Goal: Find specific page/section: Find specific page/section

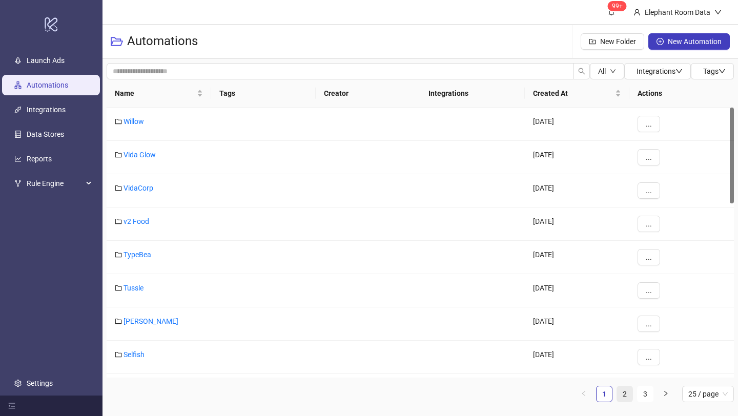
click at [629, 393] on link "2" at bounding box center [624, 393] width 15 height 15
click at [627, 392] on link "2" at bounding box center [624, 393] width 15 height 15
click at [138, 355] on link "Bed Threads" at bounding box center [143, 354] width 40 height 8
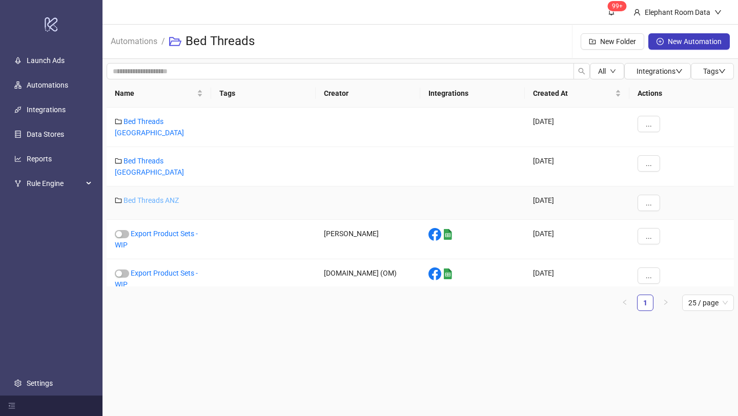
click at [160, 196] on link "Bed Threads ANZ" at bounding box center [150, 200] width 55 height 8
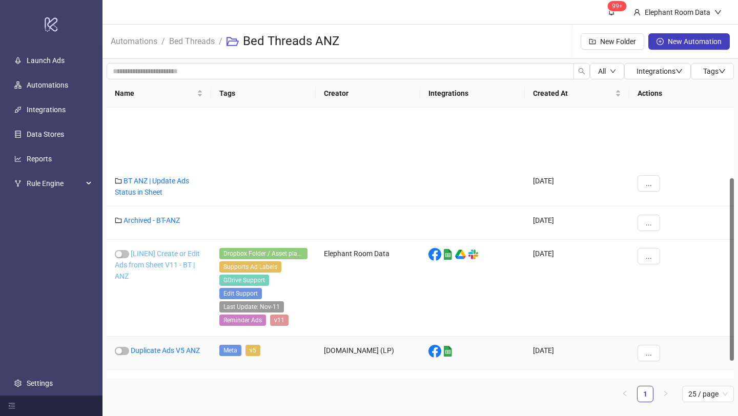
scroll to position [130, 0]
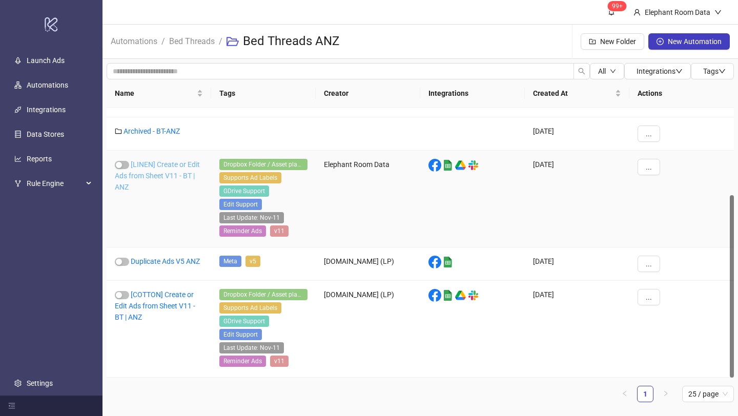
click at [188, 176] on link "[LINEN] Create or Edit Ads from Sheet V11 - BT | ANZ" at bounding box center [157, 175] width 85 height 31
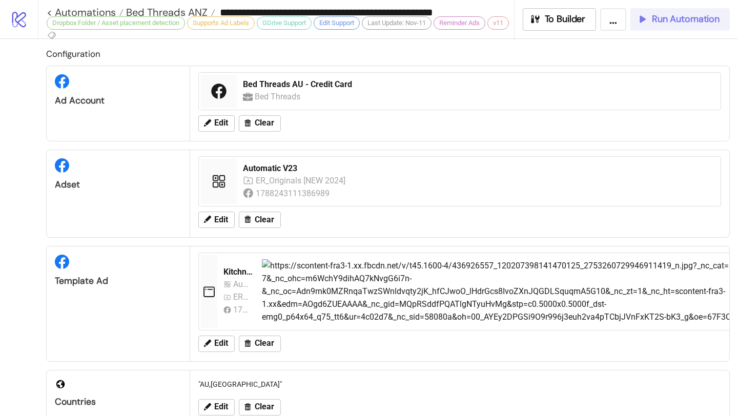
click at [665, 25] on button "Run Automation" at bounding box center [679, 19] width 99 height 23
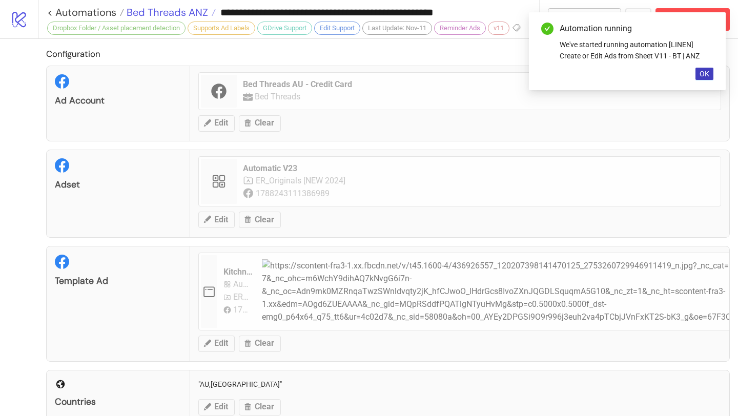
click at [199, 16] on span "Bed Threads ANZ" at bounding box center [166, 12] width 84 height 13
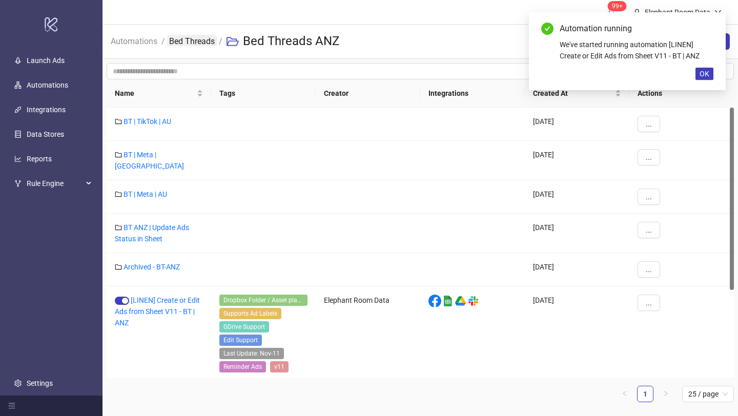
click at [195, 44] on link "Bed Threads" at bounding box center [192, 40] width 50 height 11
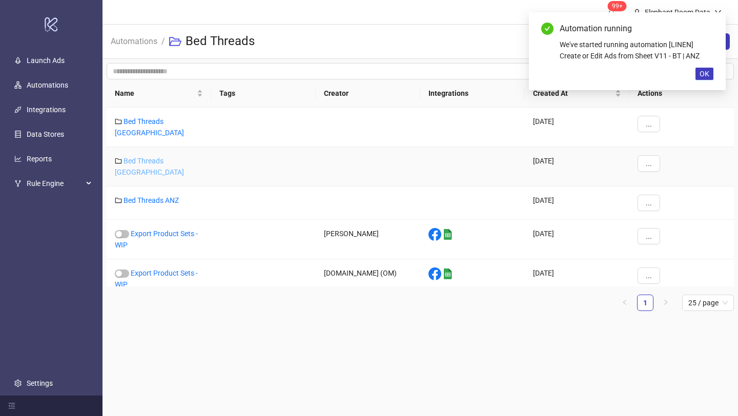
click at [168, 157] on link "Bed Threads [GEOGRAPHIC_DATA]" at bounding box center [149, 166] width 69 height 19
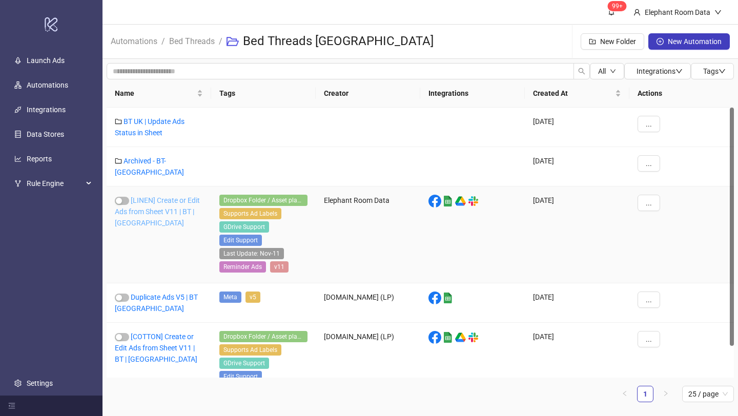
click at [181, 205] on link "[LINEN] Create or Edit Ads from Sheet V11 | BT | [GEOGRAPHIC_DATA]" at bounding box center [157, 211] width 85 height 31
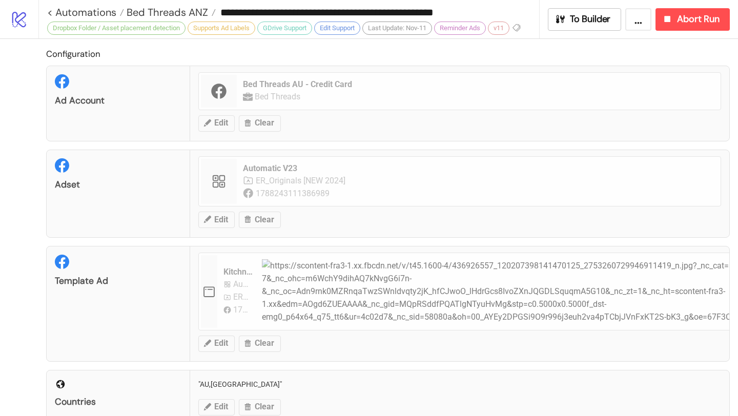
type input "**********"
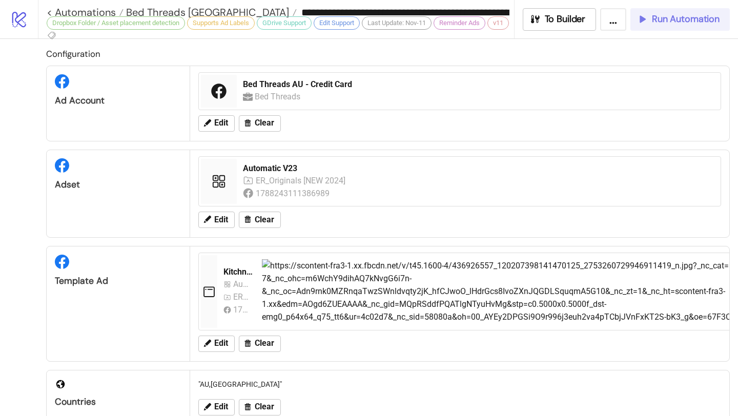
click at [676, 23] on span "Run Automation" at bounding box center [686, 19] width 68 height 12
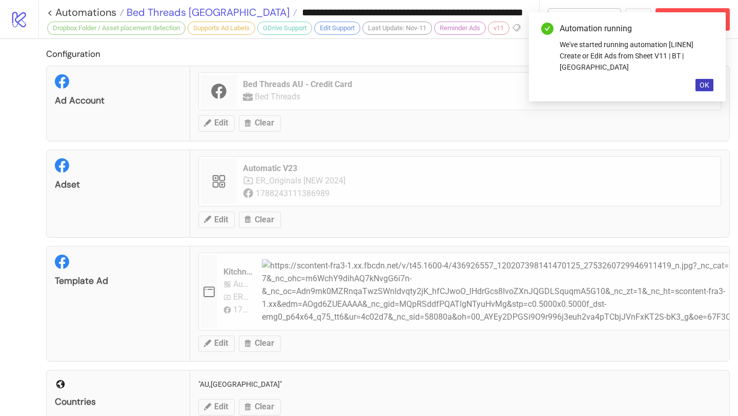
click at [177, 13] on span "Bed Threads [GEOGRAPHIC_DATA]" at bounding box center [207, 12] width 166 height 13
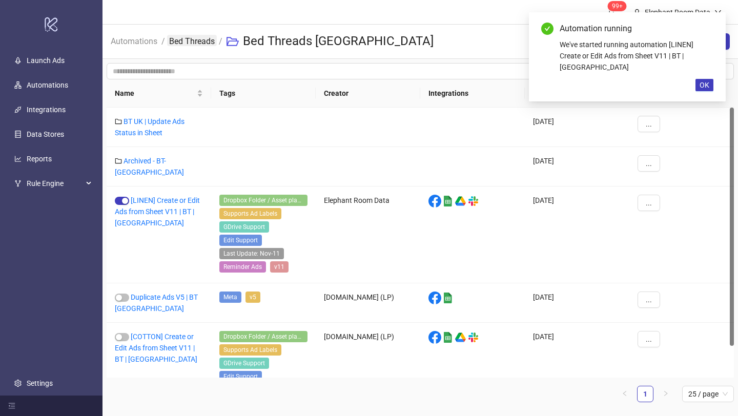
click at [182, 38] on link "Bed Threads" at bounding box center [192, 40] width 50 height 11
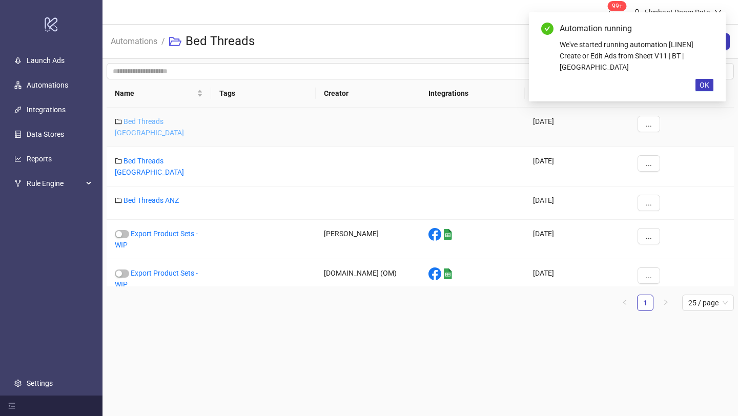
click at [176, 121] on link "Bed Threads [GEOGRAPHIC_DATA]" at bounding box center [149, 126] width 69 height 19
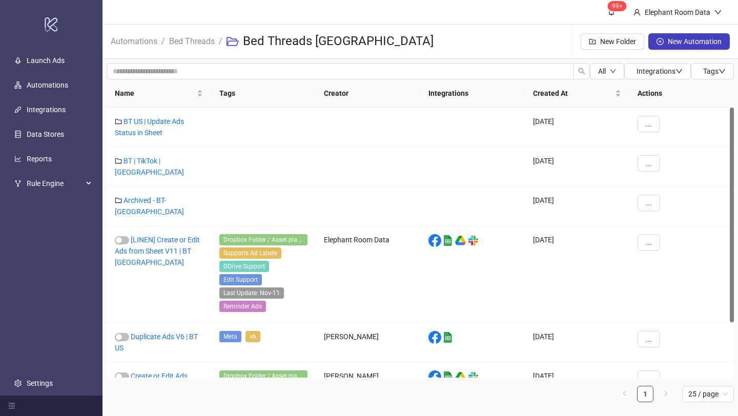
click at [201, 49] on li "Bed Threads" at bounding box center [192, 41] width 46 height 33
click at [201, 43] on link "Bed Threads" at bounding box center [192, 40] width 50 height 11
